Goal: Information Seeking & Learning: Learn about a topic

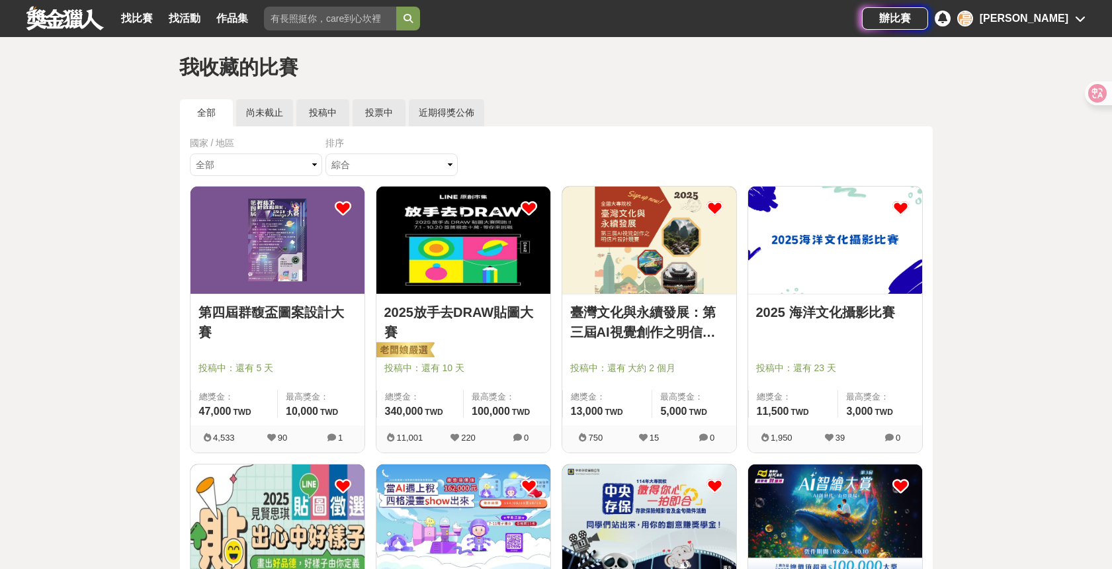
scroll to position [28, 0]
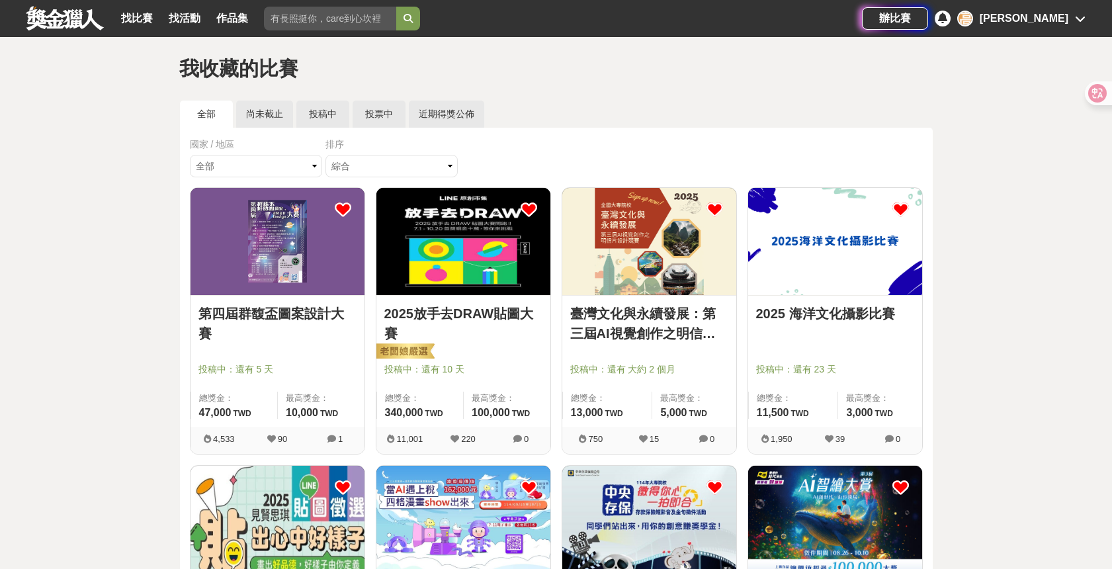
click at [258, 243] on img at bounding box center [278, 241] width 174 height 107
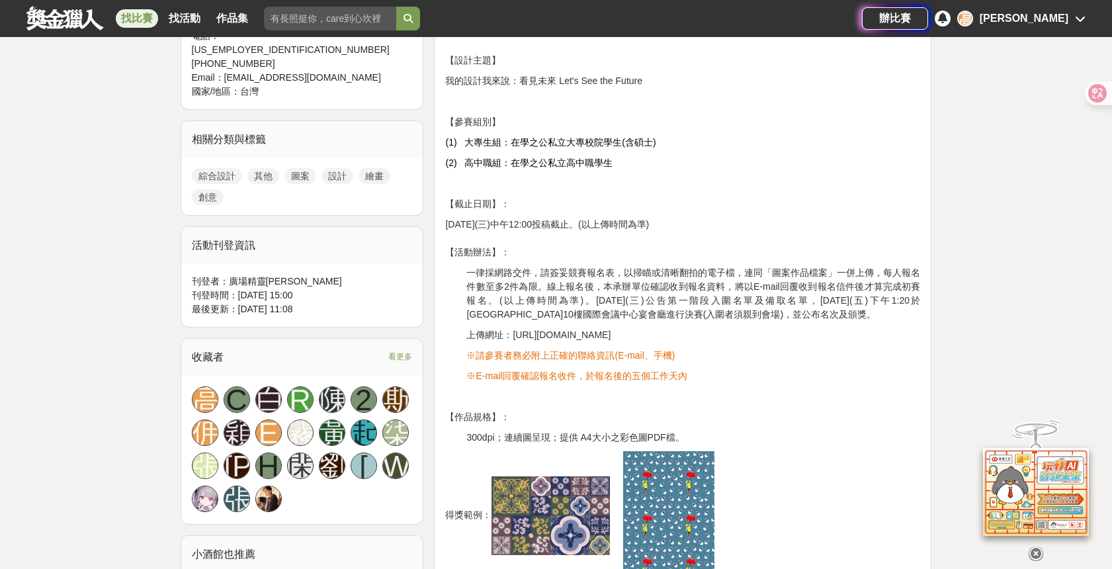
scroll to position [214, 0]
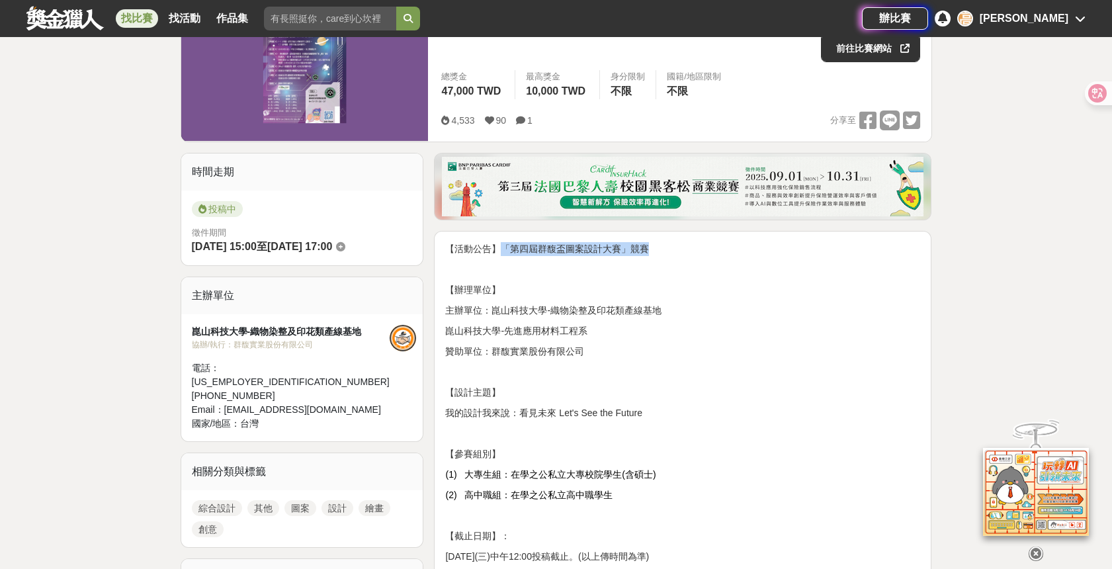
drag, startPoint x: 499, startPoint y: 249, endPoint x: 651, endPoint y: 248, distance: 151.5
click at [651, 248] on p "【活動公告】「第四屆群馥盃圖案設計大賽」競賽" at bounding box center [682, 249] width 475 height 14
copy span "「第四屆群馥盃圖案設計大賽」競賽"
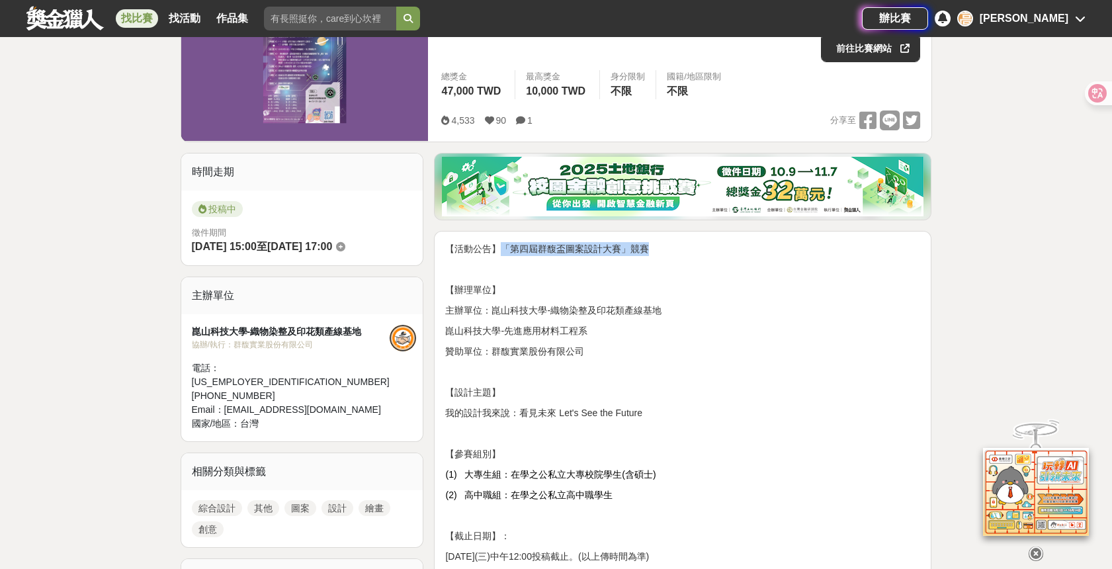
drag, startPoint x: 501, startPoint y: 310, endPoint x: 669, endPoint y: 311, distance: 168.0
click at [661, 311] on span "主辦單位：崑山科技大學-織物染整及印花類產線基地" at bounding box center [553, 310] width 216 height 11
copy span "崑山科技大學-織物染整及印花類產線基地"
drag, startPoint x: 499, startPoint y: 330, endPoint x: 648, endPoint y: 331, distance: 148.8
click at [642, 330] on p "崑山科技大學-先進應用材料工程系" at bounding box center [682, 331] width 475 height 14
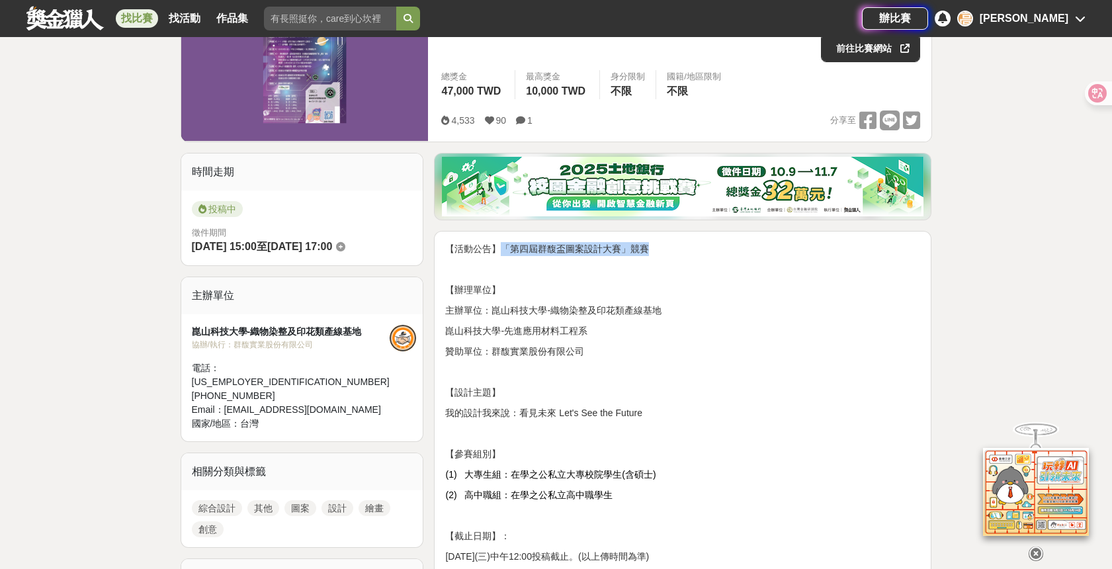
copy span "崑山科技大學-先進應用材料工程系"
drag, startPoint x: 452, startPoint y: 392, endPoint x: 642, endPoint y: 396, distance: 190.6
click at [649, 396] on p "【設計主題】" at bounding box center [682, 393] width 475 height 14
drag, startPoint x: 448, startPoint y: 389, endPoint x: 689, endPoint y: 414, distance: 242.7
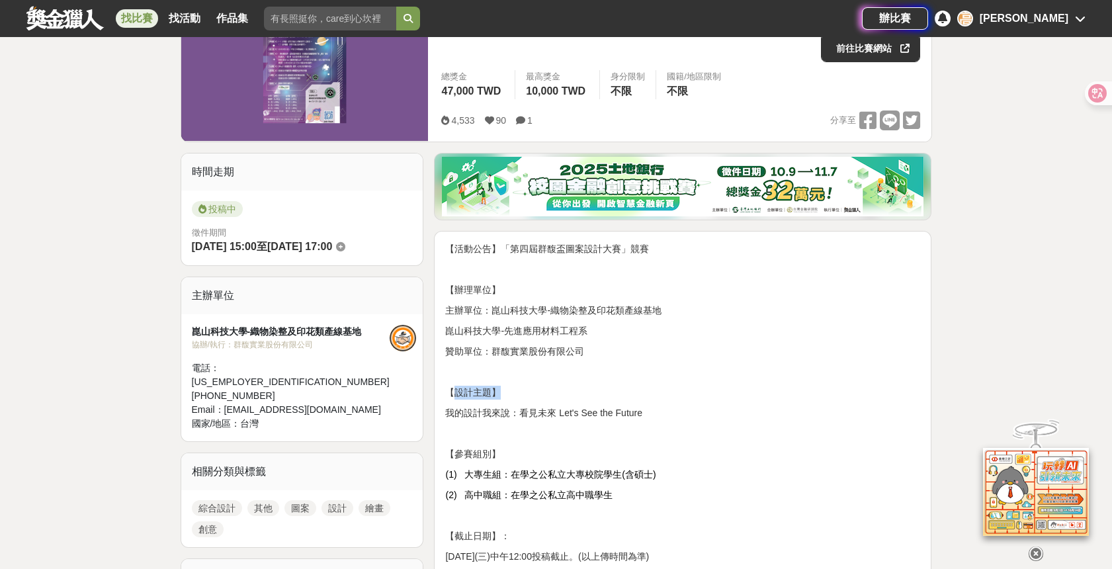
copy div "【設計主題】 我的設計我來說：看見未來 Let's See the Future"
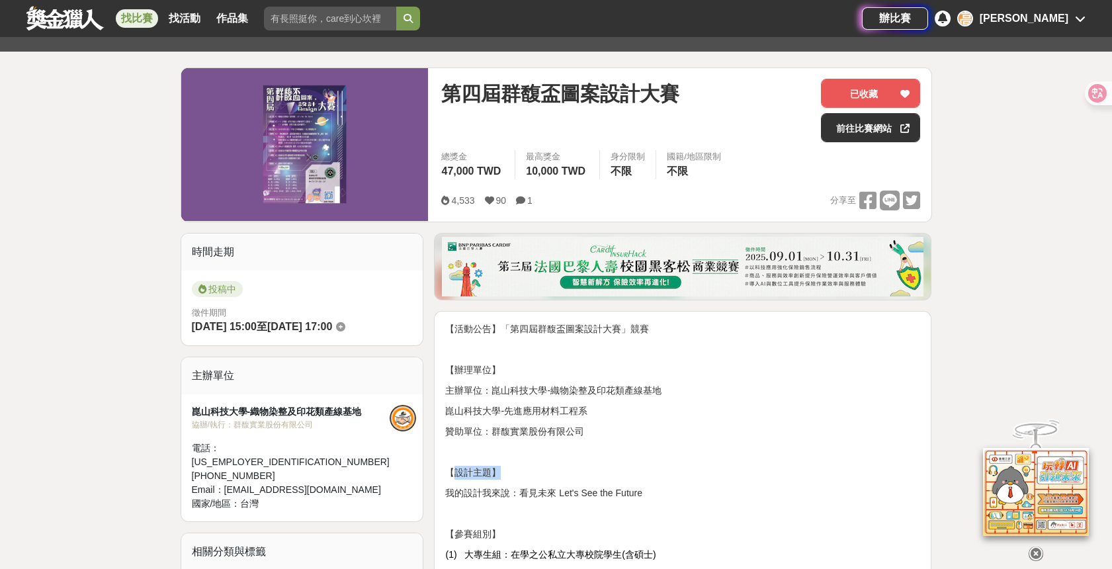
scroll to position [83, 0]
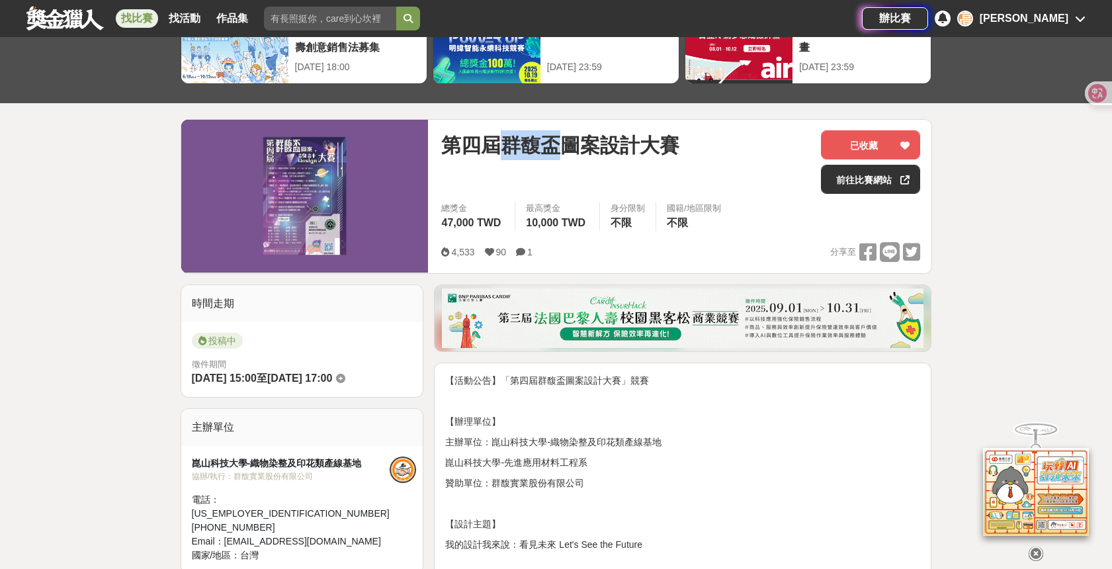
drag, startPoint x: 508, startPoint y: 144, endPoint x: 555, endPoint y: 144, distance: 47.0
click at [555, 144] on span "第四屆群馥盃圖案設計大賽" at bounding box center [560, 145] width 238 height 30
click at [881, 186] on link "前往比賽網站" at bounding box center [870, 179] width 99 height 29
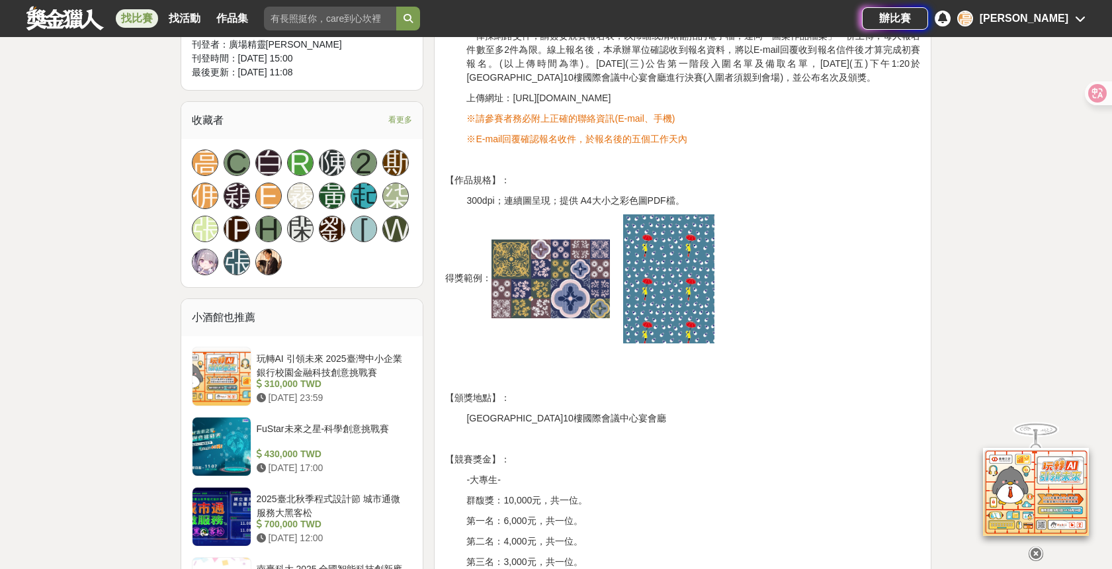
scroll to position [861, 0]
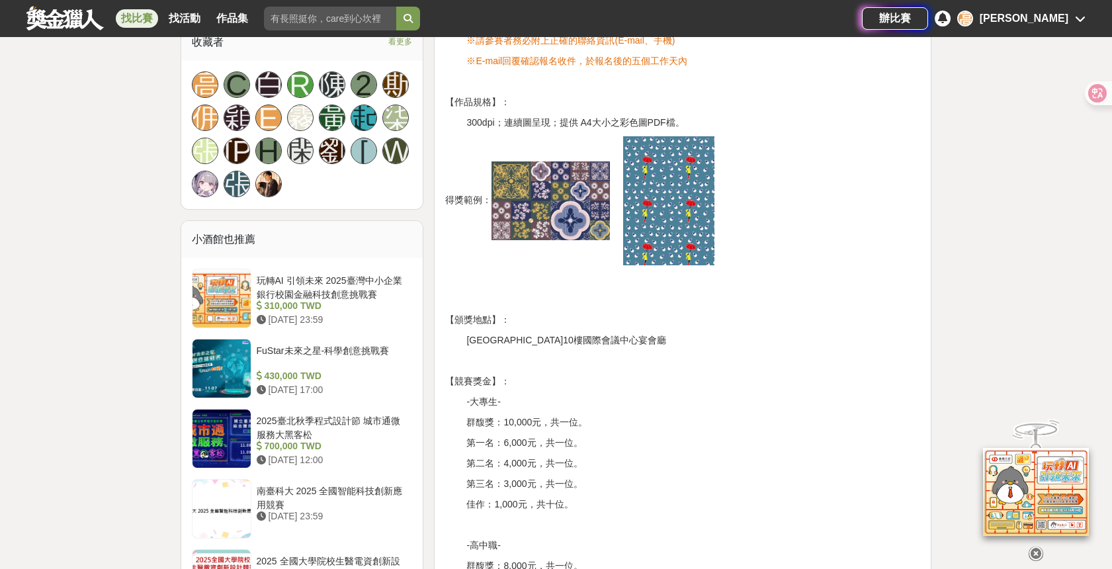
click at [689, 203] on img at bounding box center [668, 200] width 91 height 129
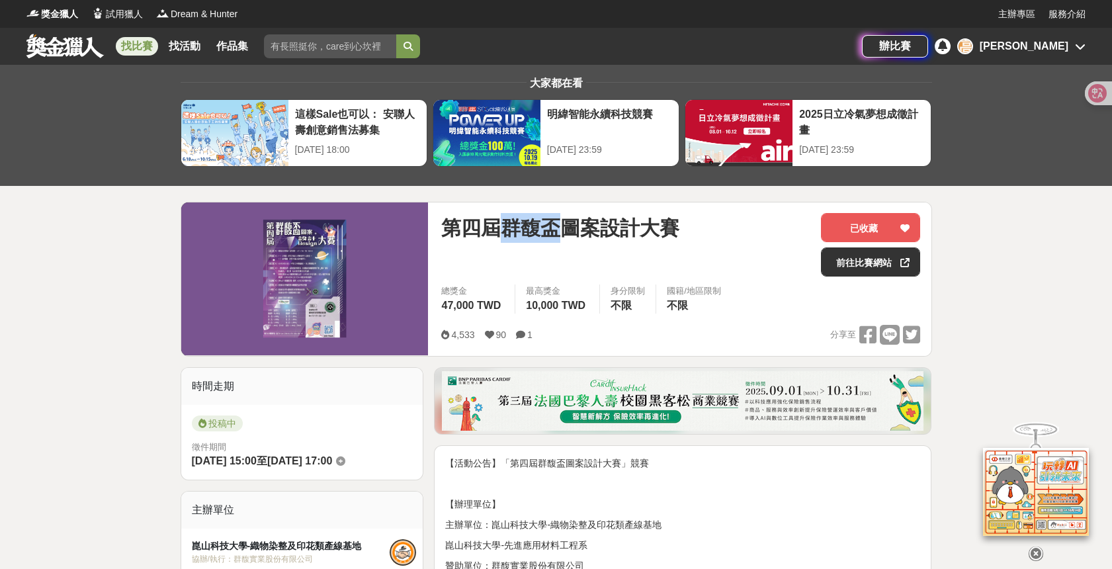
click at [543, 229] on span "第四屆群馥盃圖案設計大賽" at bounding box center [560, 228] width 238 height 30
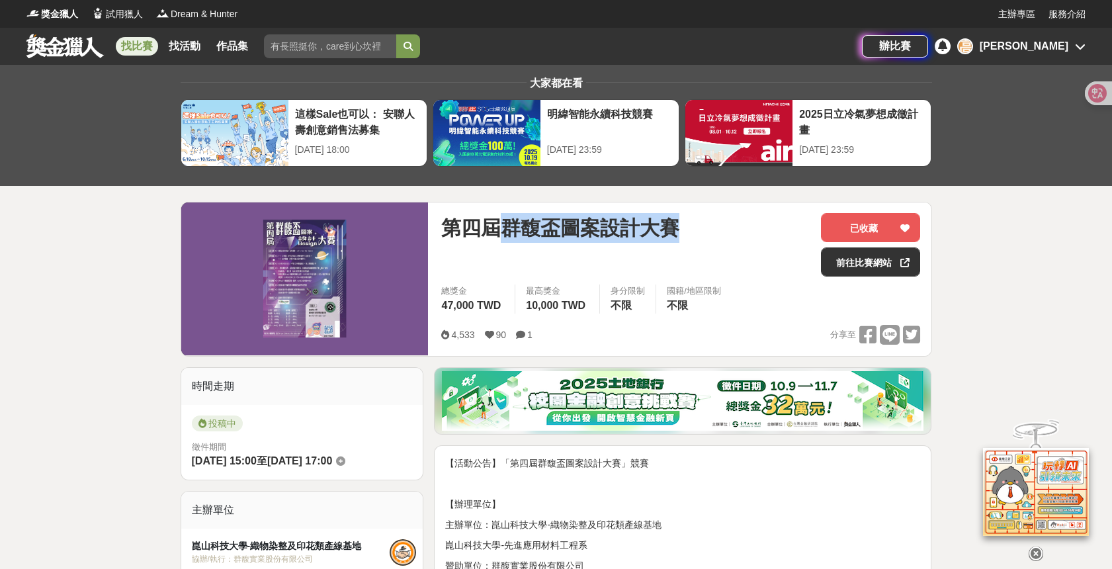
drag, startPoint x: 503, startPoint y: 226, endPoint x: 677, endPoint y: 224, distance: 174.0
click at [677, 224] on span "第四屆群馥盃圖案設計大賽" at bounding box center [560, 228] width 238 height 30
copy span "群馥盃圖案設計大賽"
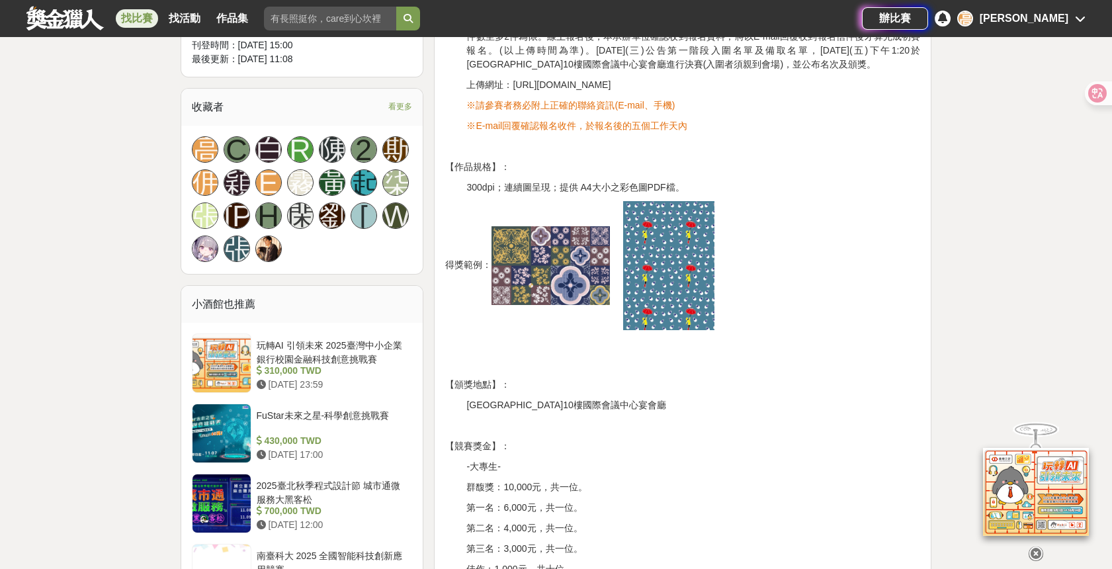
scroll to position [827, 0]
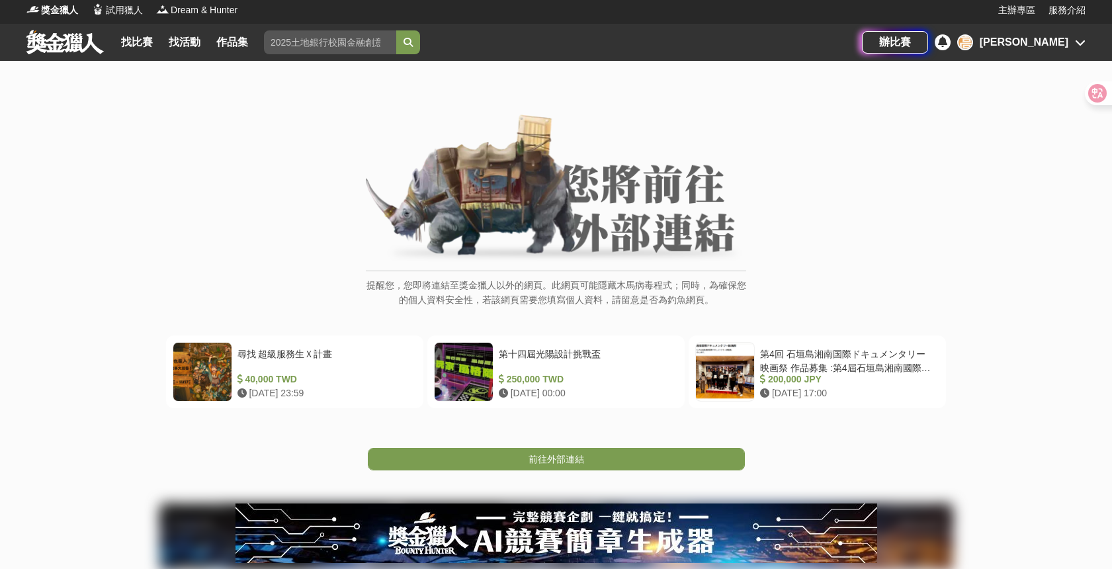
click at [564, 462] on span "前往外部連結" at bounding box center [557, 459] width 56 height 11
